Goal: Information Seeking & Learning: Compare options

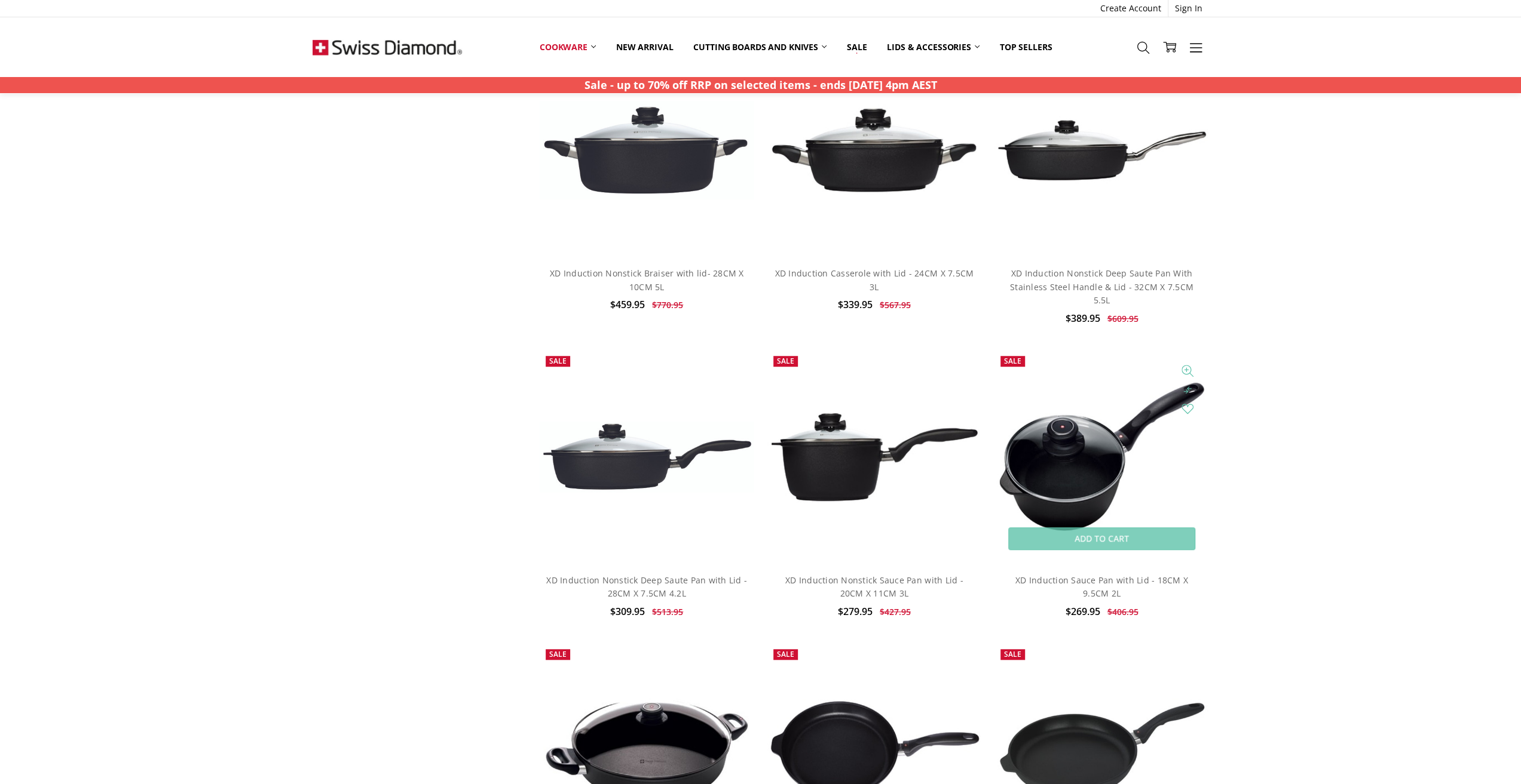
scroll to position [1075, 0]
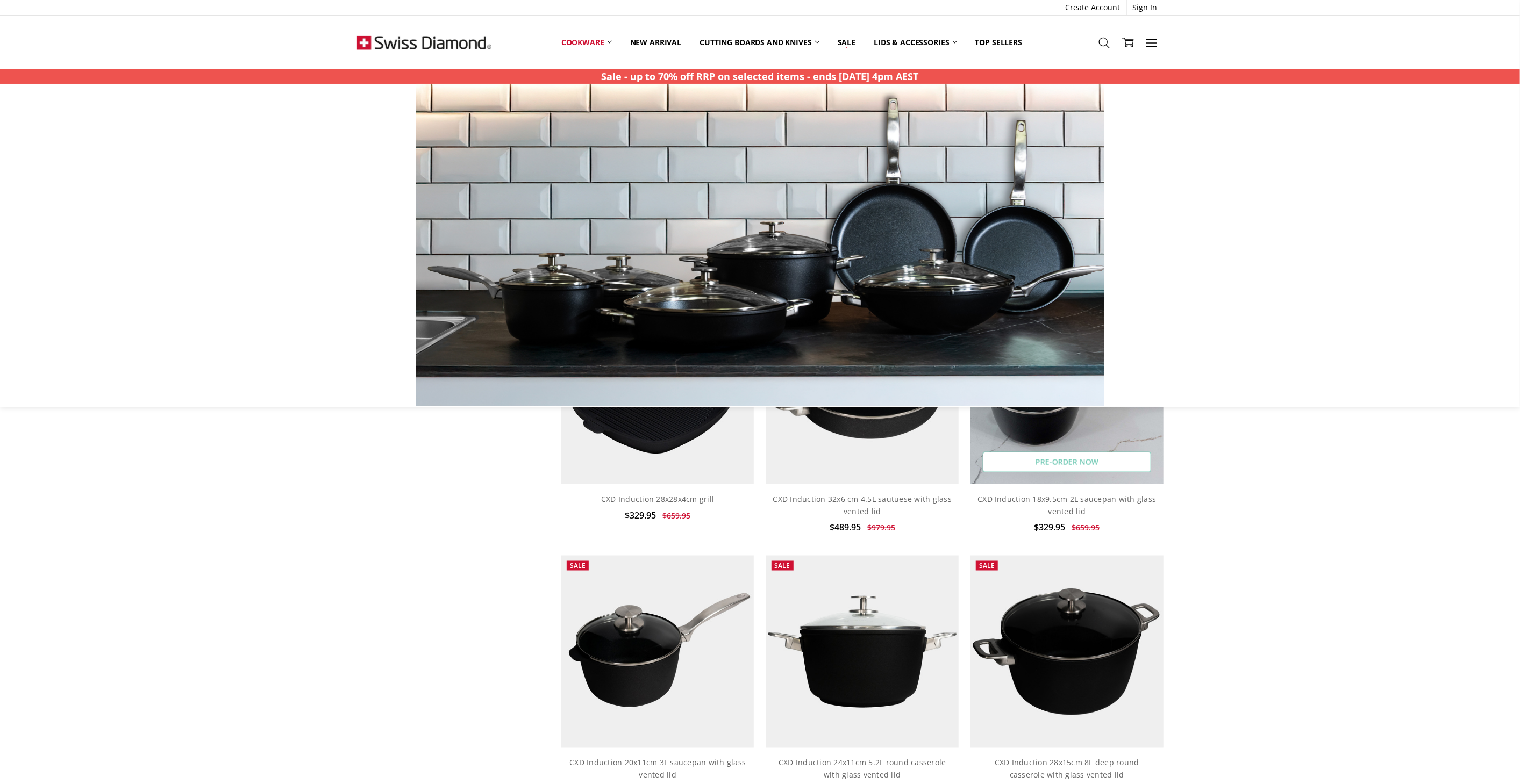
scroll to position [931, 0]
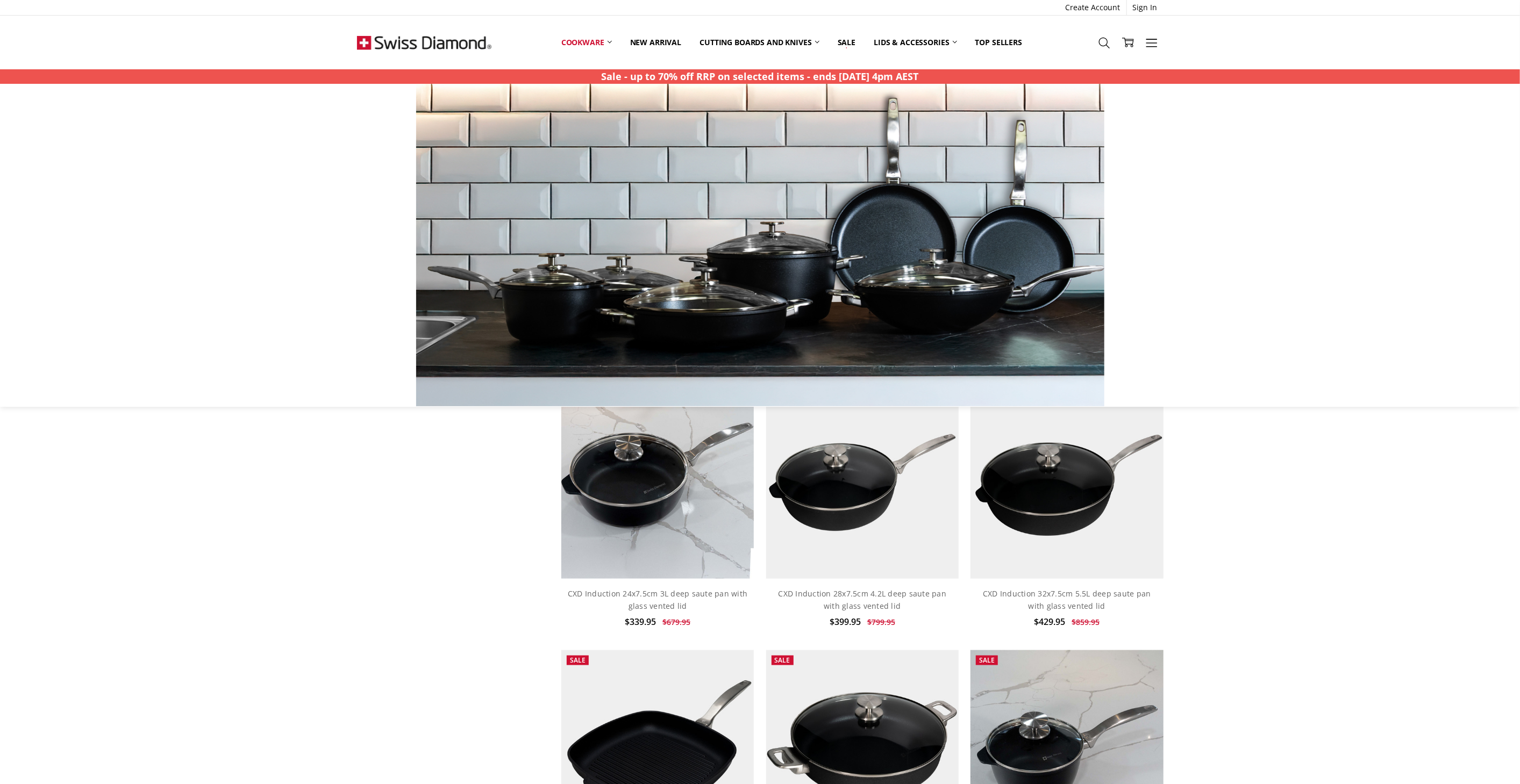
click at [1368, 543] on div "Home Cookware Shop By Collection CXD Show Filters Filter Browse by Categories C…" at bounding box center [760, 465] width 1520 height 1954
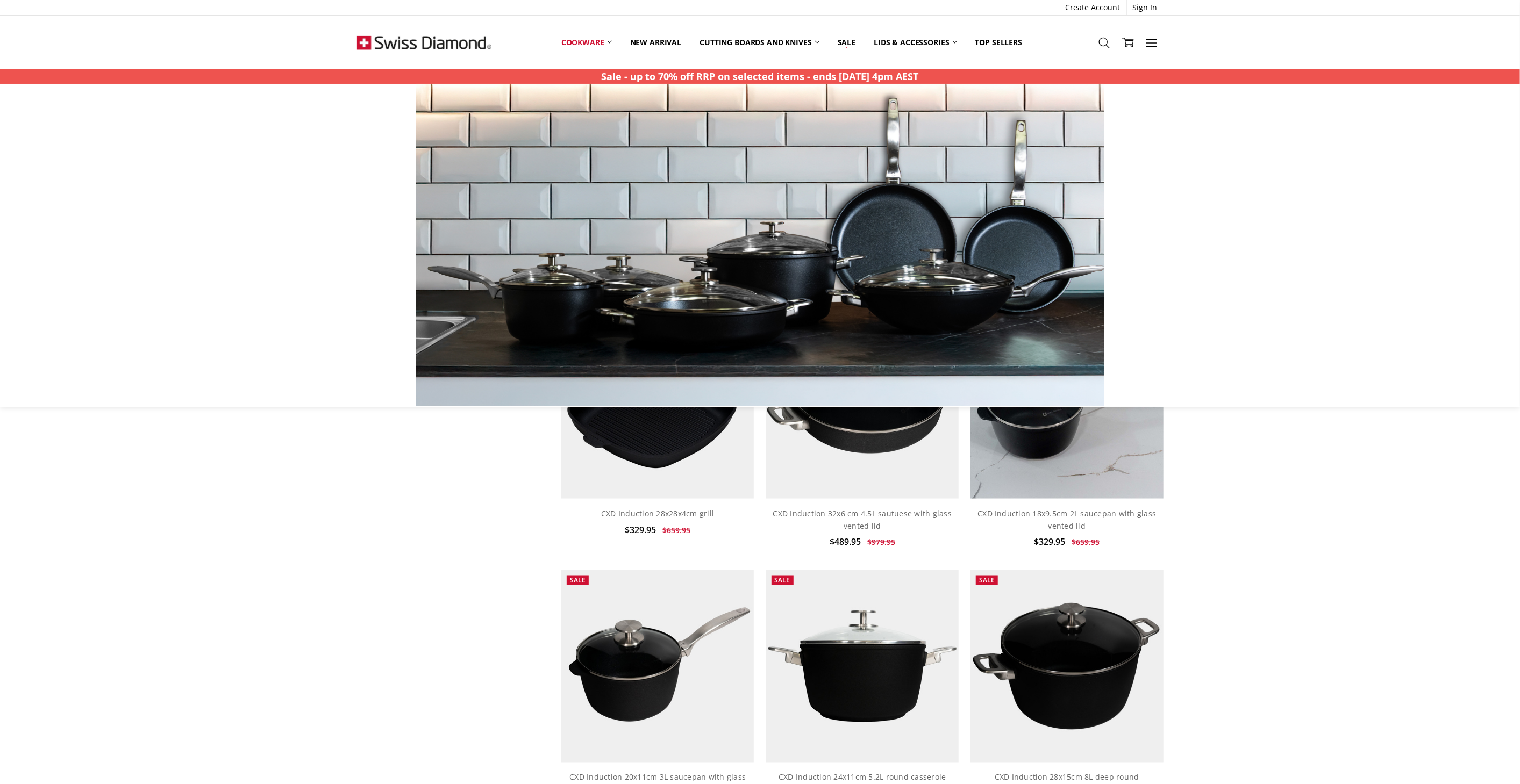
scroll to position [917, 0]
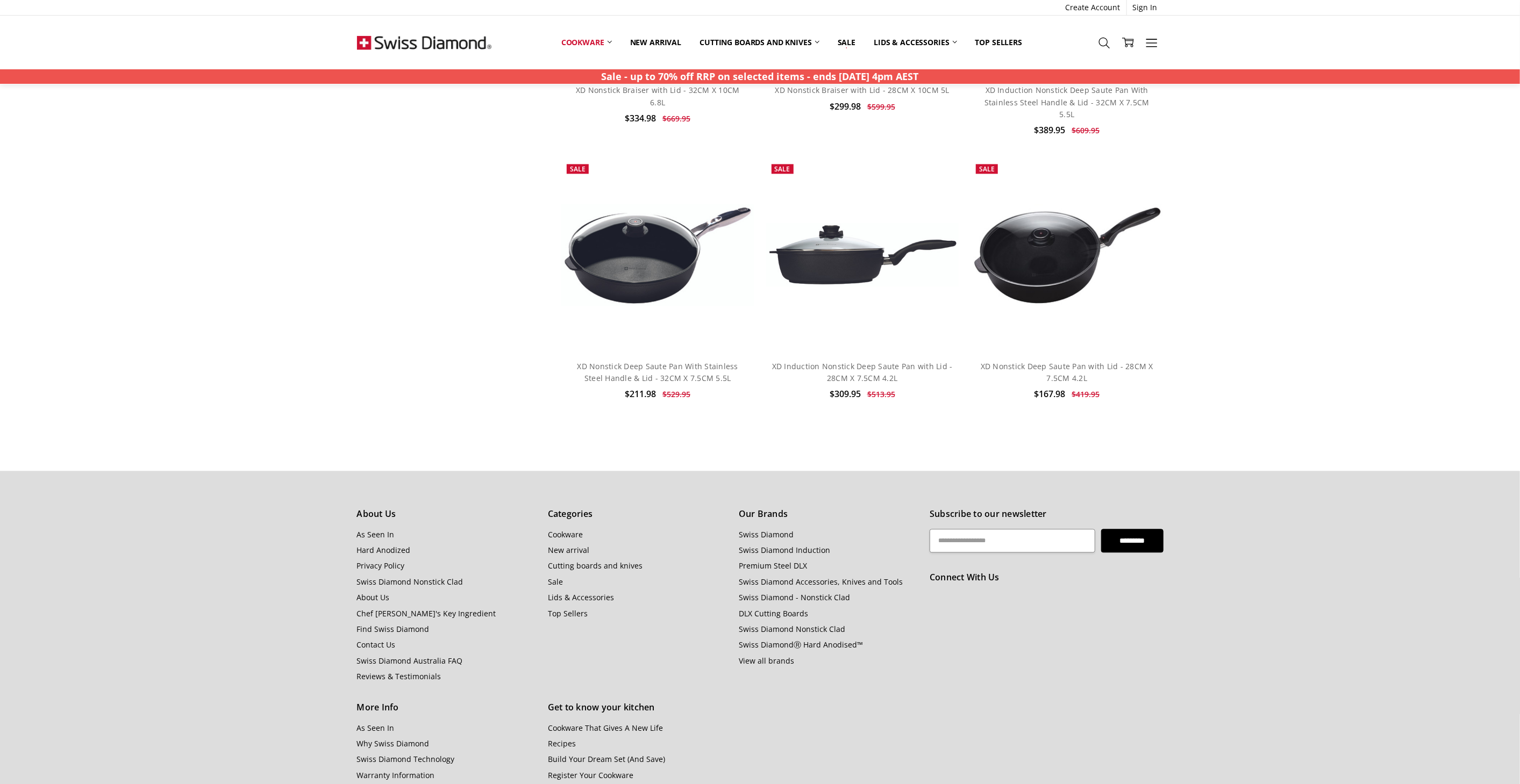
scroll to position [1984, 0]
